Goal: Browse casually

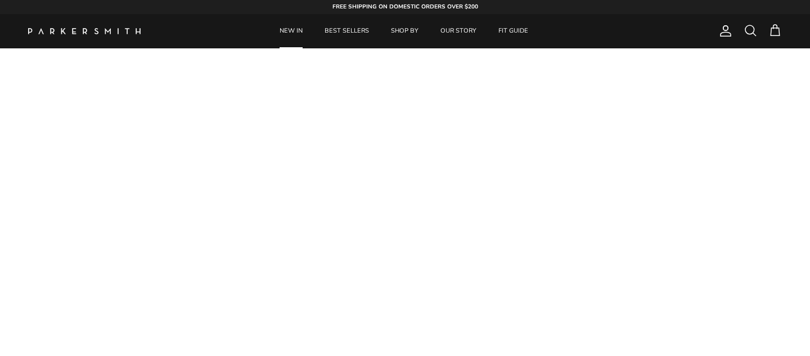
click at [292, 25] on link "NEW IN" at bounding box center [290, 31] width 43 height 34
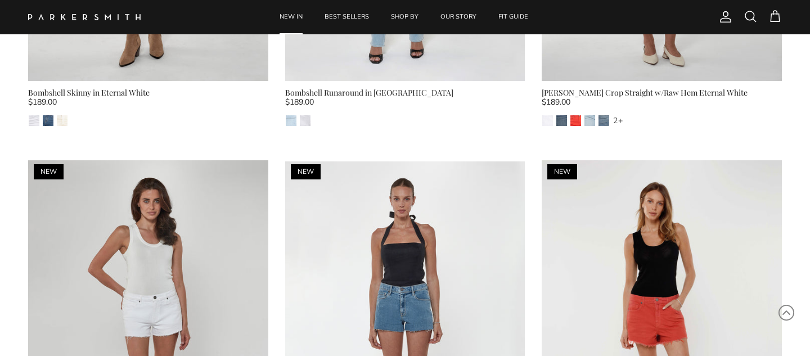
scroll to position [5673, 0]
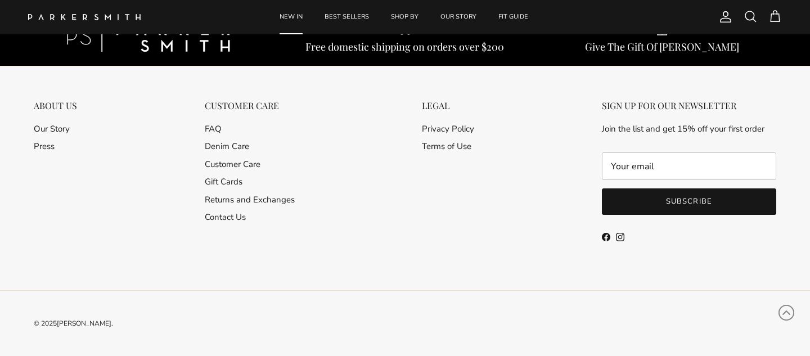
click at [621, 231] on div "SIGN UP FOR OUR NEWSLETTER Join the list and get 15% off your first order Subsc…" at bounding box center [688, 172] width 197 height 145
click at [620, 235] on link "Instagram" at bounding box center [620, 237] width 8 height 8
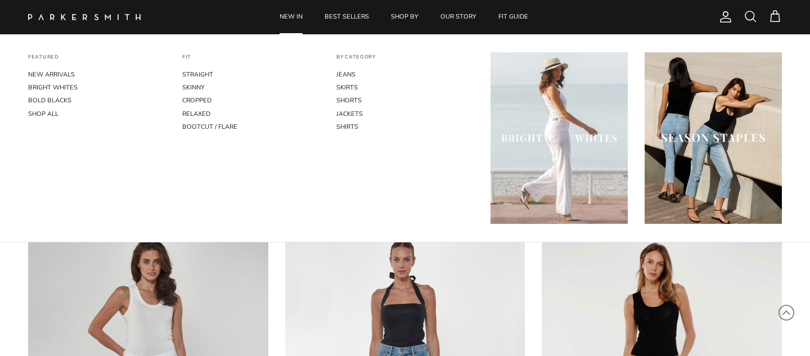
scroll to position [4978, 0]
